Goal: Information Seeking & Learning: Learn about a topic

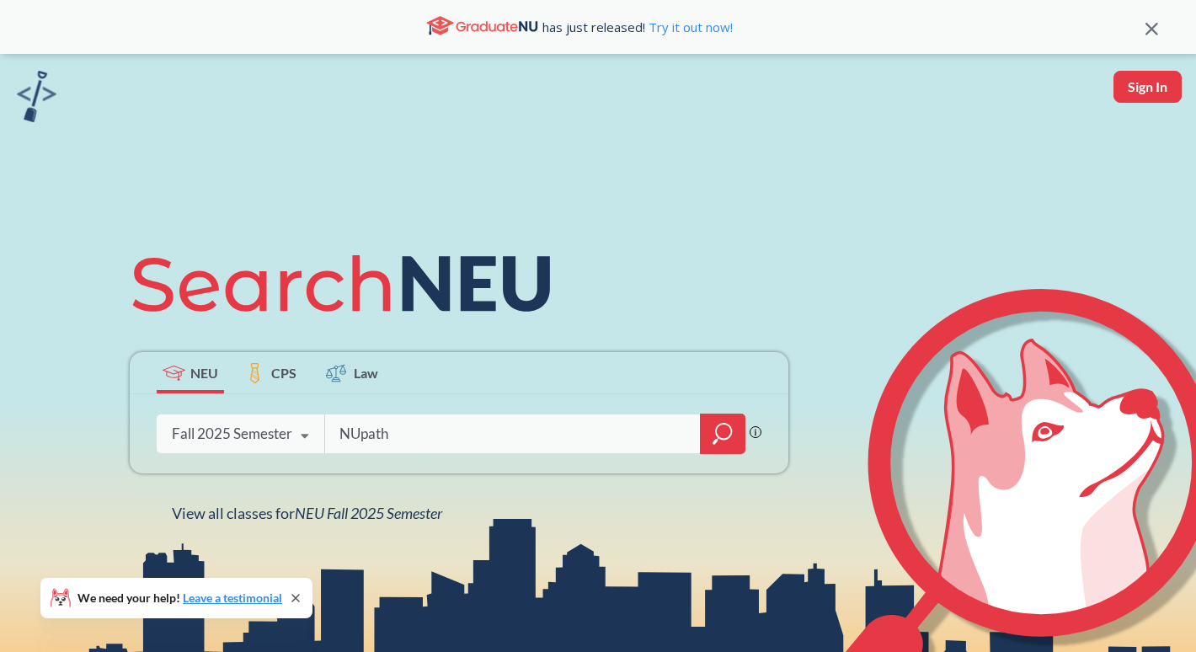
type input "NUpath"
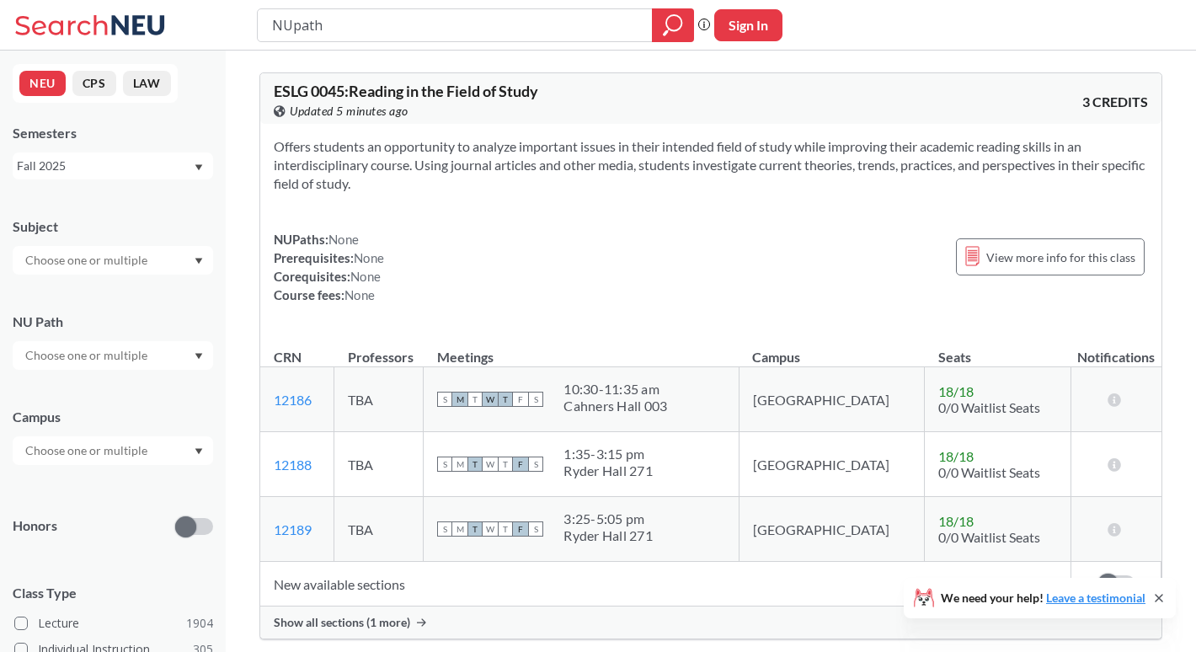
click at [184, 350] on div at bounding box center [113, 355] width 200 height 29
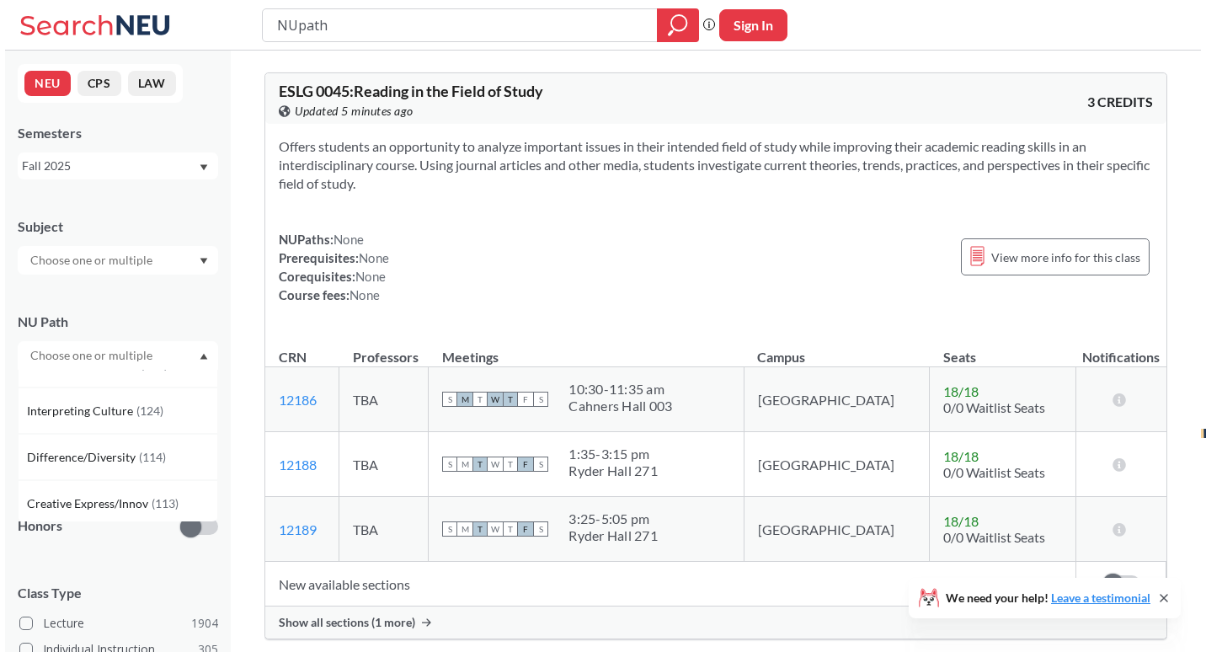
scroll to position [78, 0]
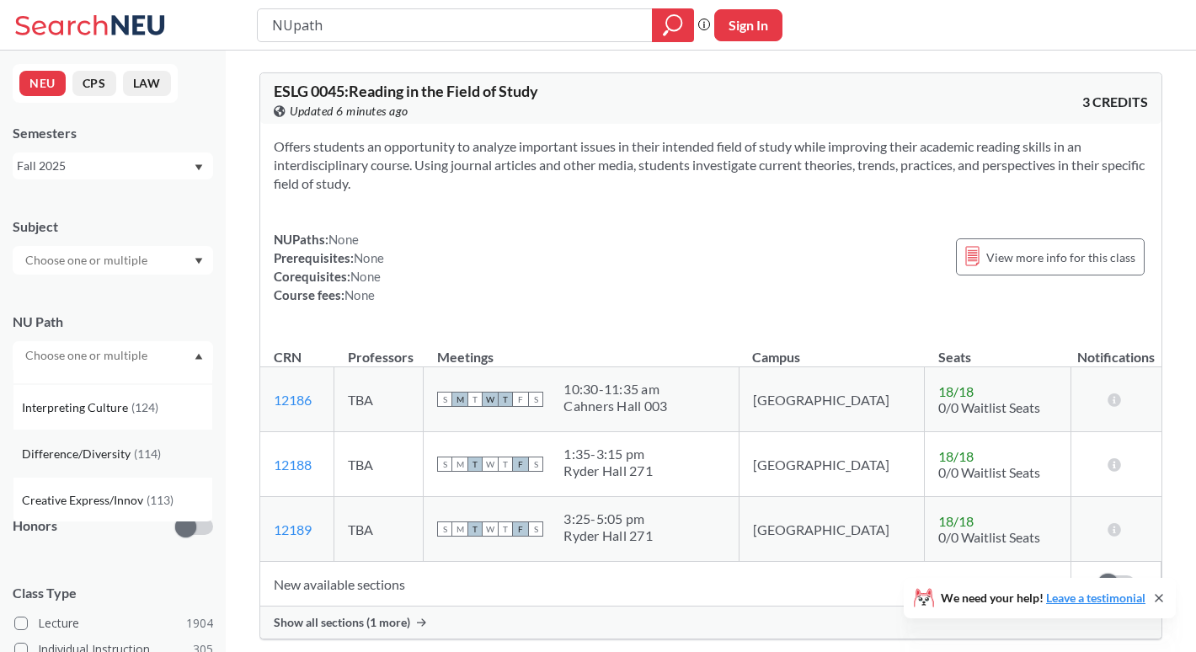
click at [136, 450] on span "( 114 )" at bounding box center [147, 453] width 27 height 14
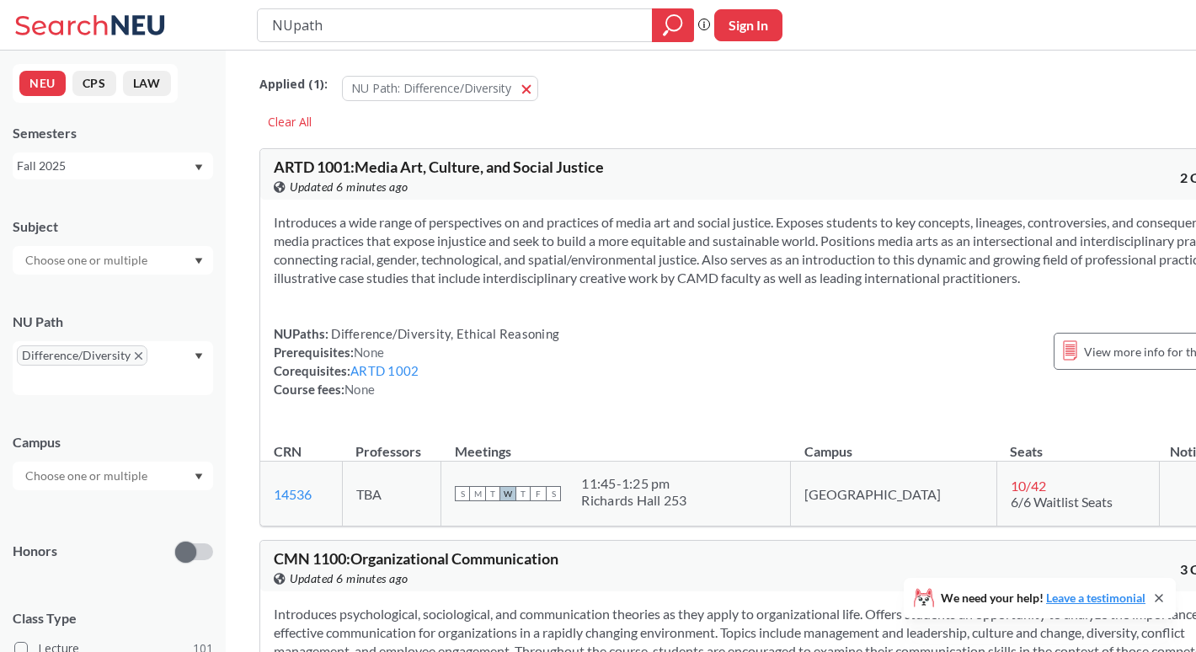
click at [214, 424] on div "NEU CPS LAW Semesters Fall 2025 Subject NU Path Difference/Diversity Campus Hon…" at bounding box center [113, 351] width 226 height 601
click at [196, 363] on div "Difference/Diversity" at bounding box center [113, 368] width 200 height 54
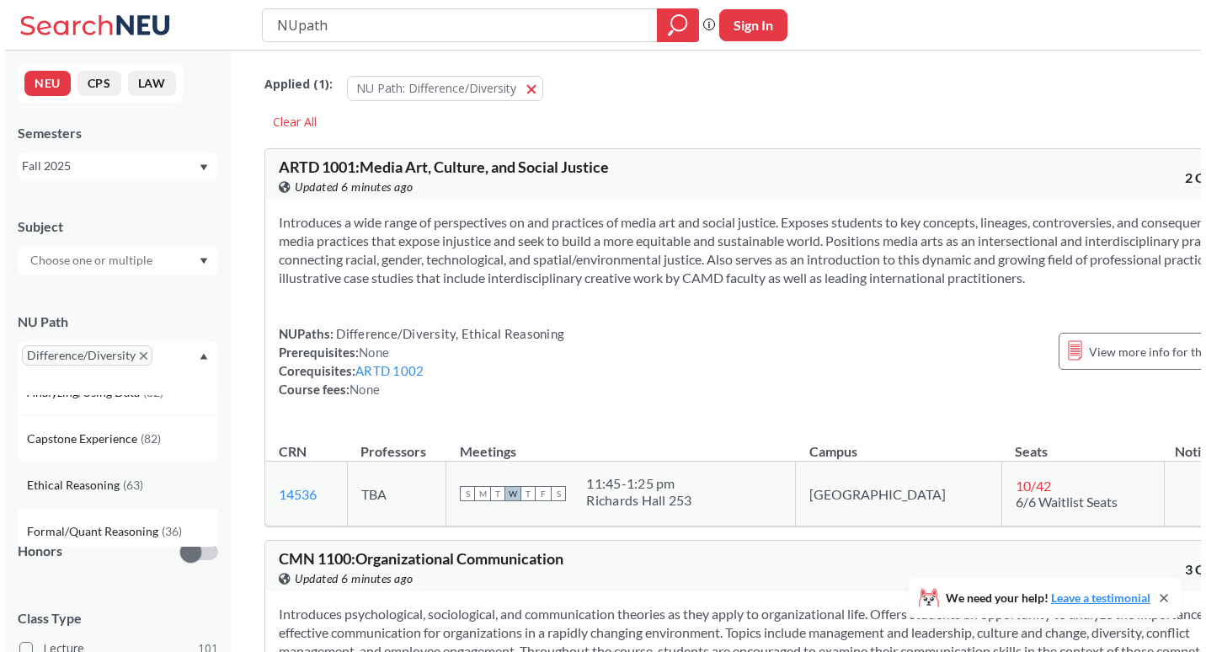
scroll to position [256, 0]
click at [158, 489] on div "Ethical Reasoning ( 63 )" at bounding box center [117, 487] width 190 height 19
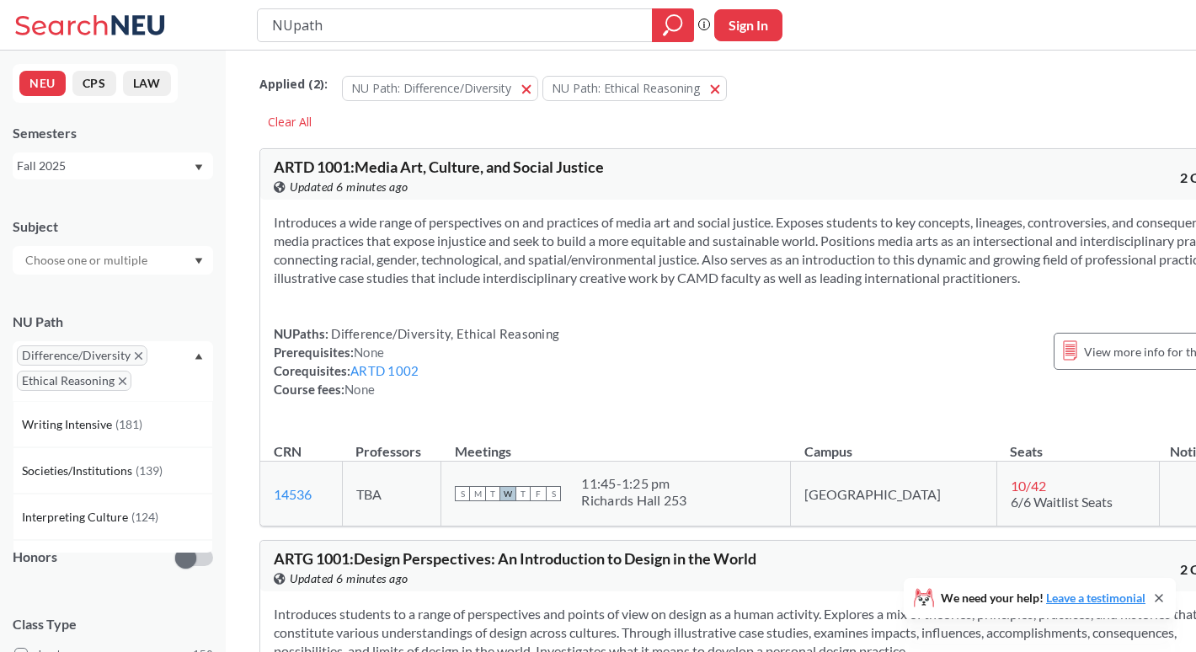
click at [212, 310] on div "NU Path Difference/Diversity Ethical Reasoning Writing Intensive ( 181 ) Societ…" at bounding box center [113, 348] width 200 height 105
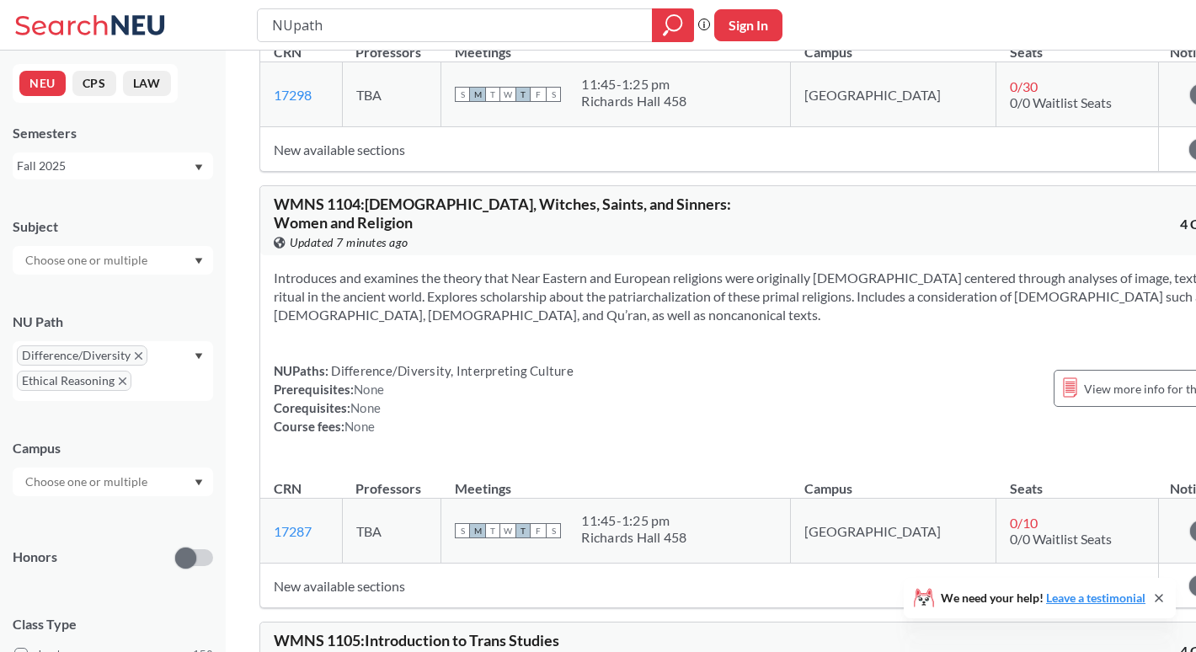
scroll to position [6739, 0]
